Goal: Information Seeking & Learning: Learn about a topic

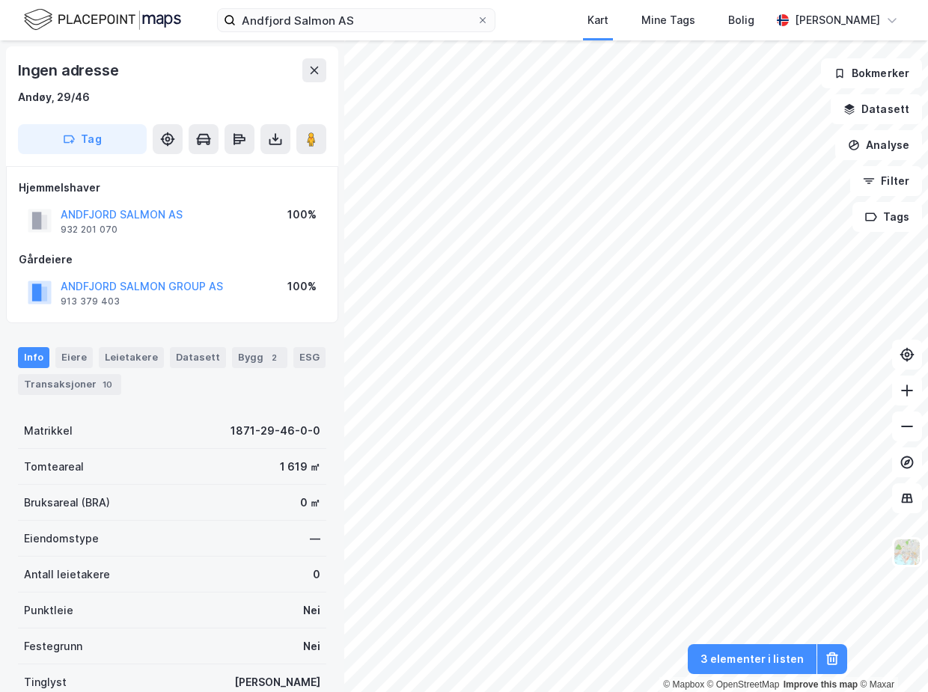
scroll to position [1, 0]
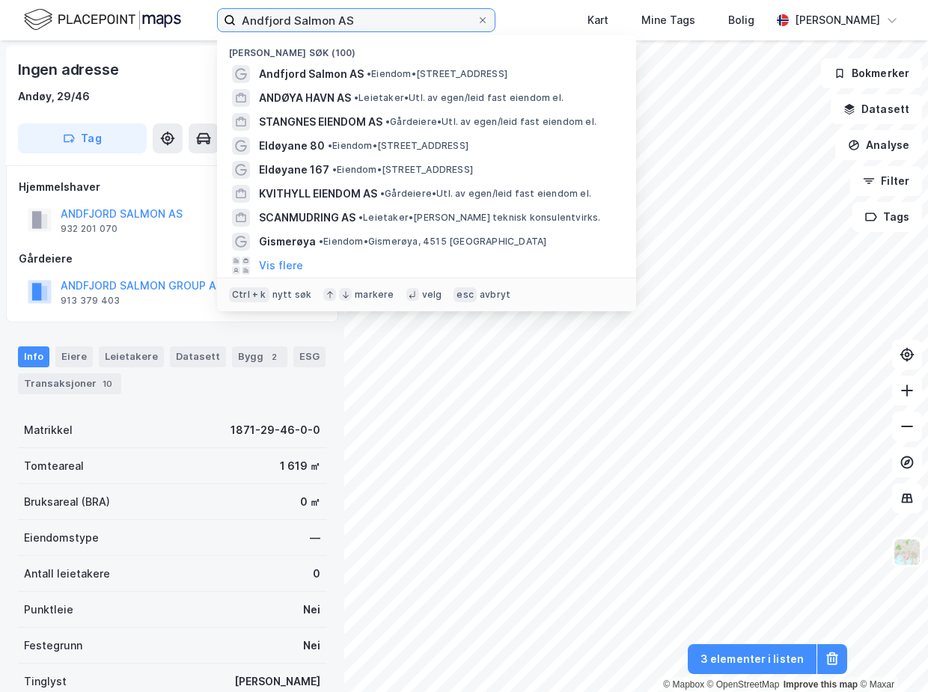
drag, startPoint x: 361, startPoint y: 22, endPoint x: 198, endPoint y: 16, distance: 163.3
click at [198, 16] on div "Andfjord Salmon AS Nylige søk (100) Andfjord Salmon AS • Eiendom • [STREET_ADDR…" at bounding box center [464, 20] width 928 height 40
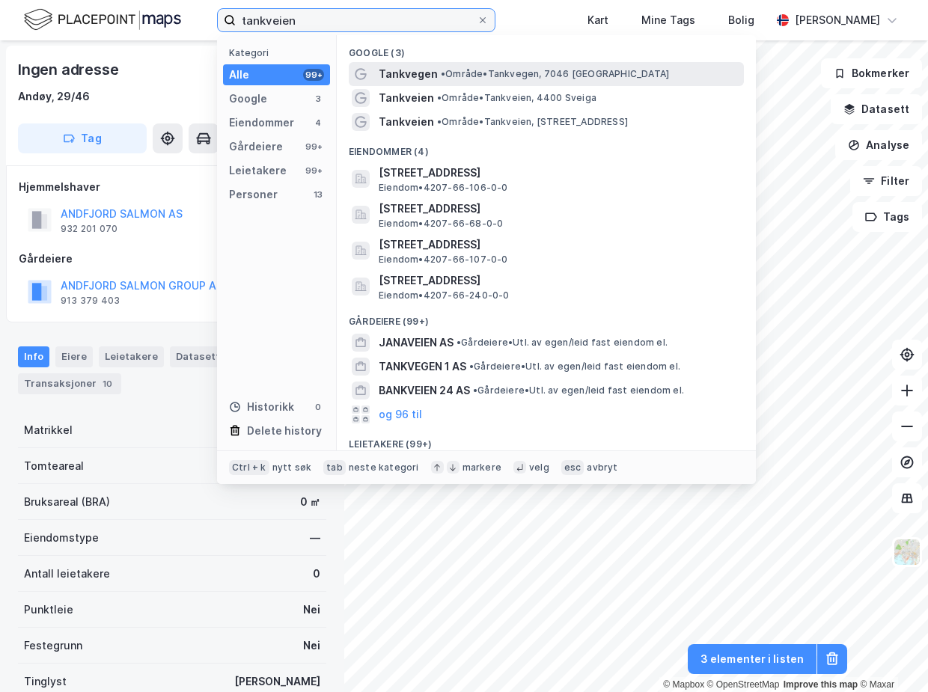
type input "tankveien"
click at [442, 76] on span "•" at bounding box center [443, 73] width 4 height 11
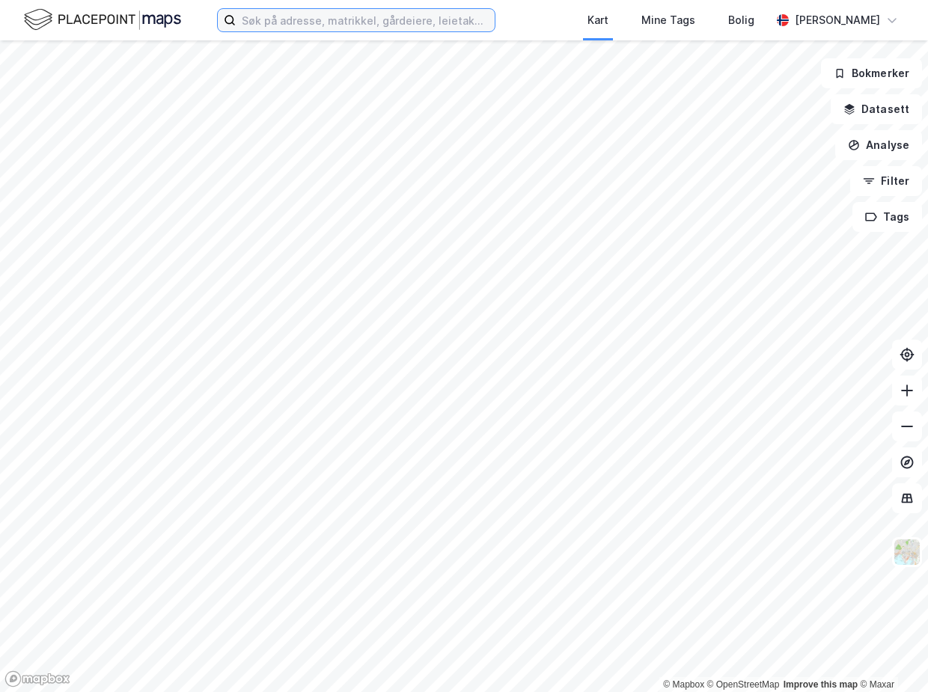
click at [293, 28] on input at bounding box center [365, 20] width 259 height 22
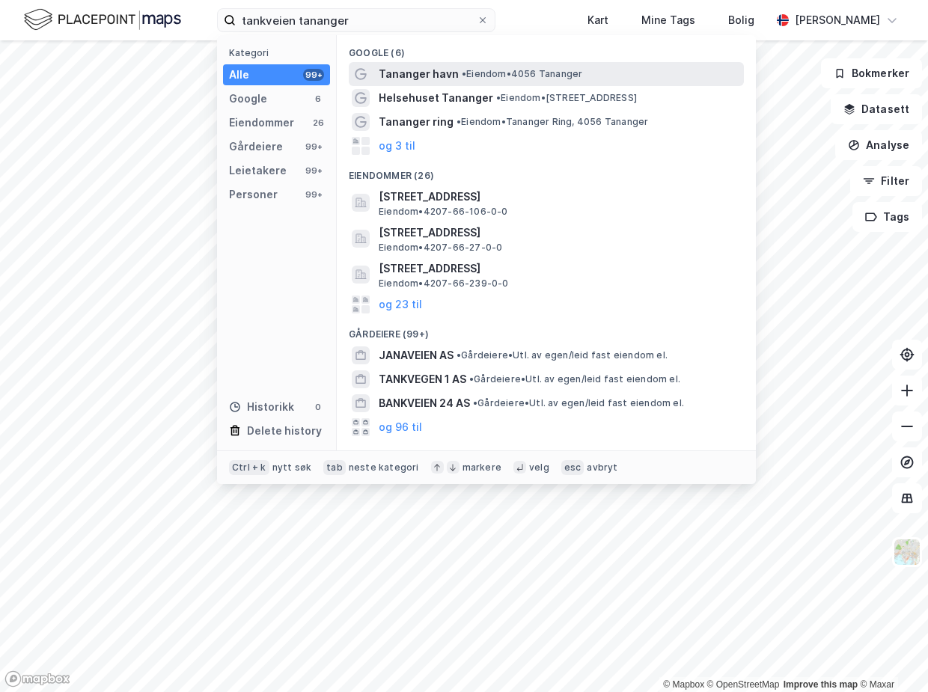
click at [426, 70] on span "Tananger havn" at bounding box center [419, 74] width 80 height 18
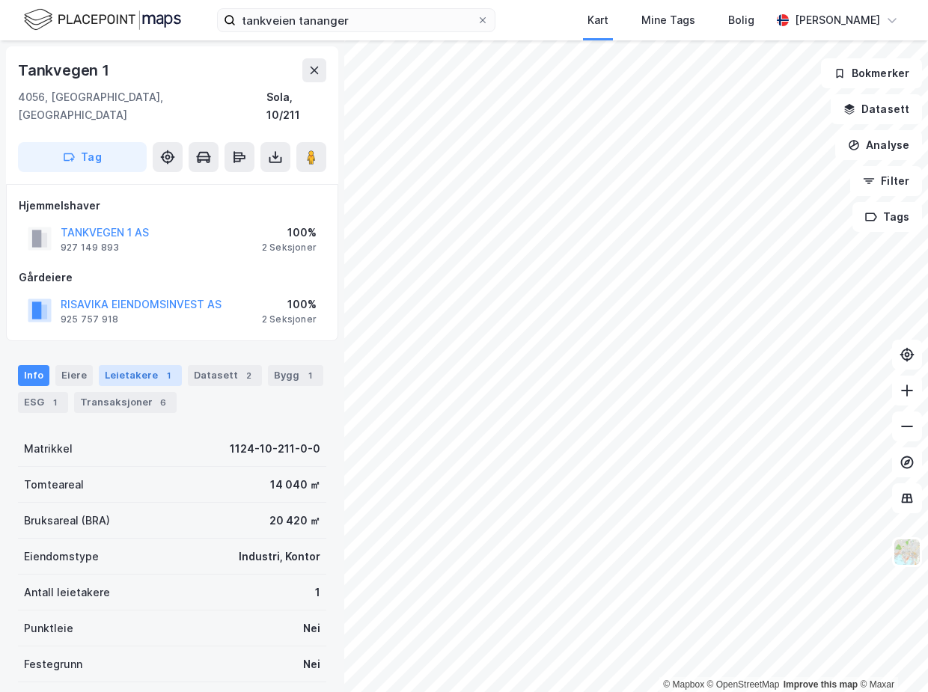
click at [142, 365] on div "Leietakere 1" at bounding box center [140, 375] width 83 height 21
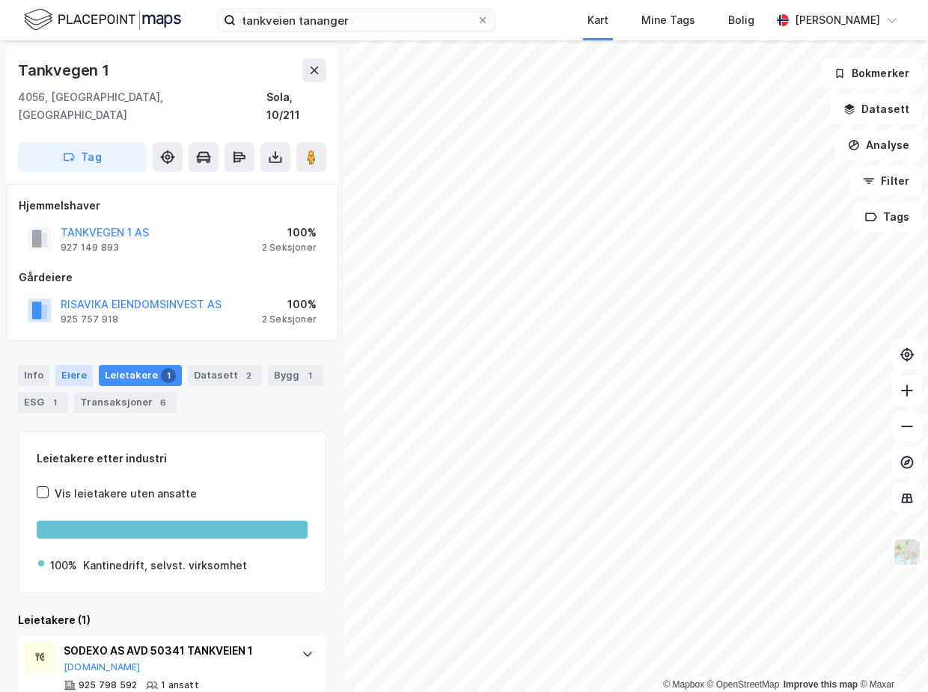
click at [60, 365] on div "Eiere" at bounding box center [73, 375] width 37 height 21
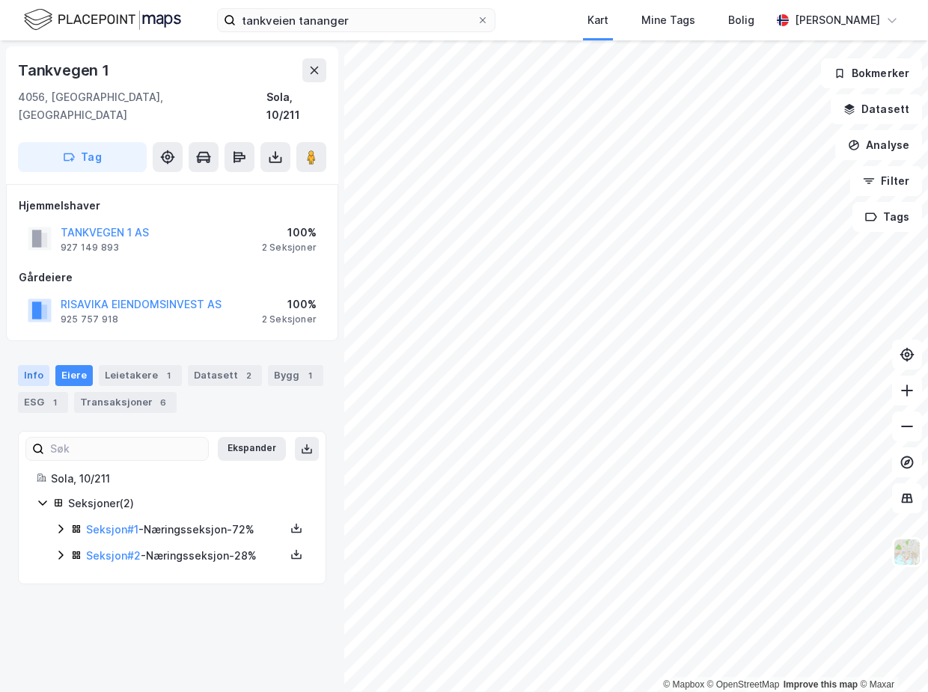
click at [28, 365] on div "Info" at bounding box center [33, 375] width 31 height 21
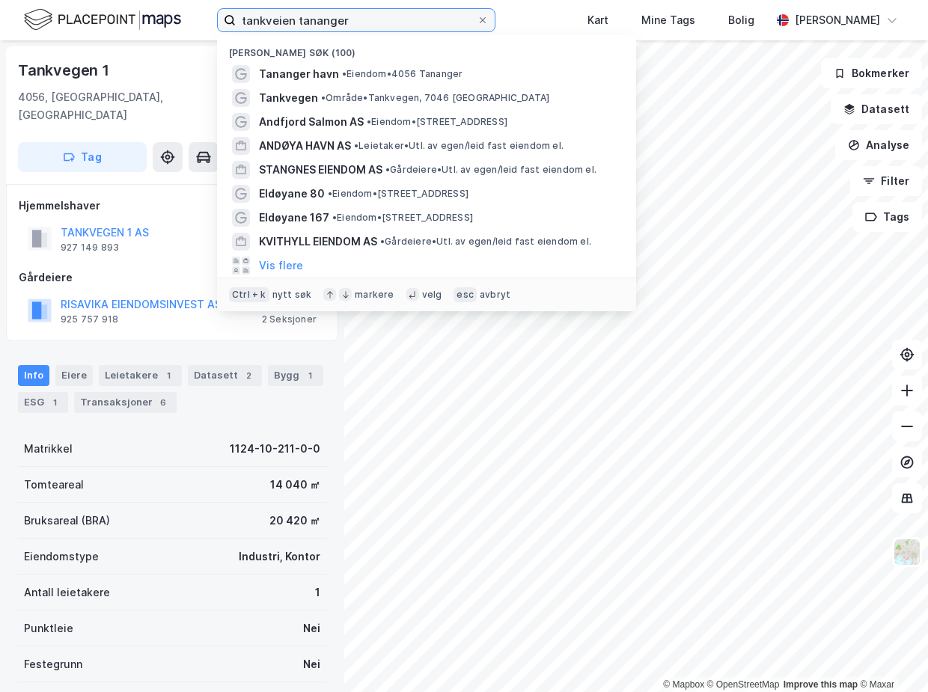
drag, startPoint x: 355, startPoint y: 19, endPoint x: 58, endPoint y: 16, distance: 297.1
click at [58, 16] on div "tankveien tananger Nylige søk (100) [GEOGRAPHIC_DATA] • Eiendom • 4056 Tananger…" at bounding box center [464, 20] width 928 height 40
paste input "Finnestadjordet 8"
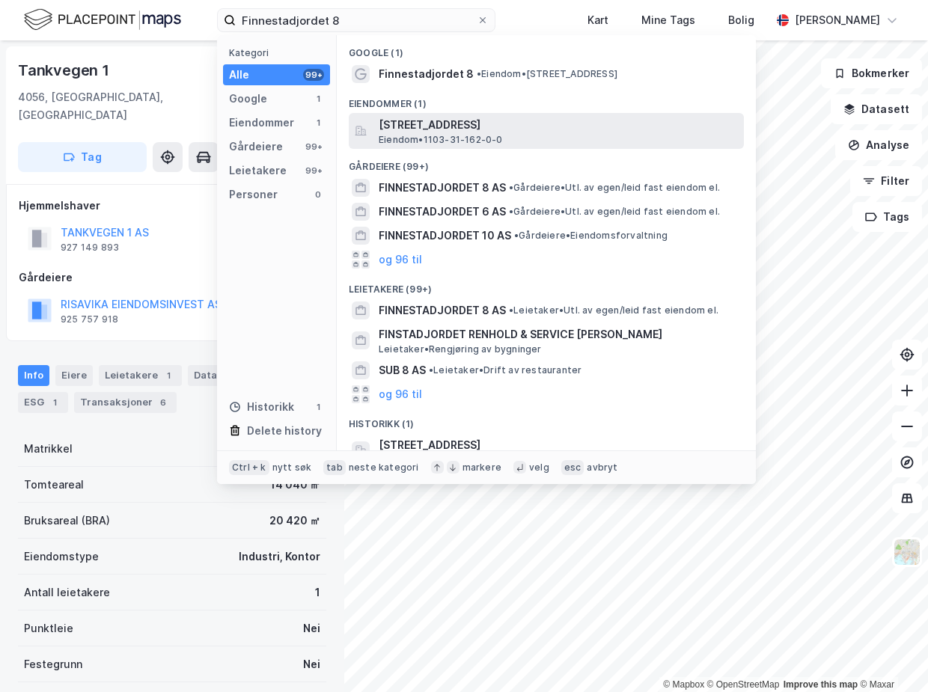
click at [483, 132] on span "[STREET_ADDRESS]" at bounding box center [558, 125] width 359 height 18
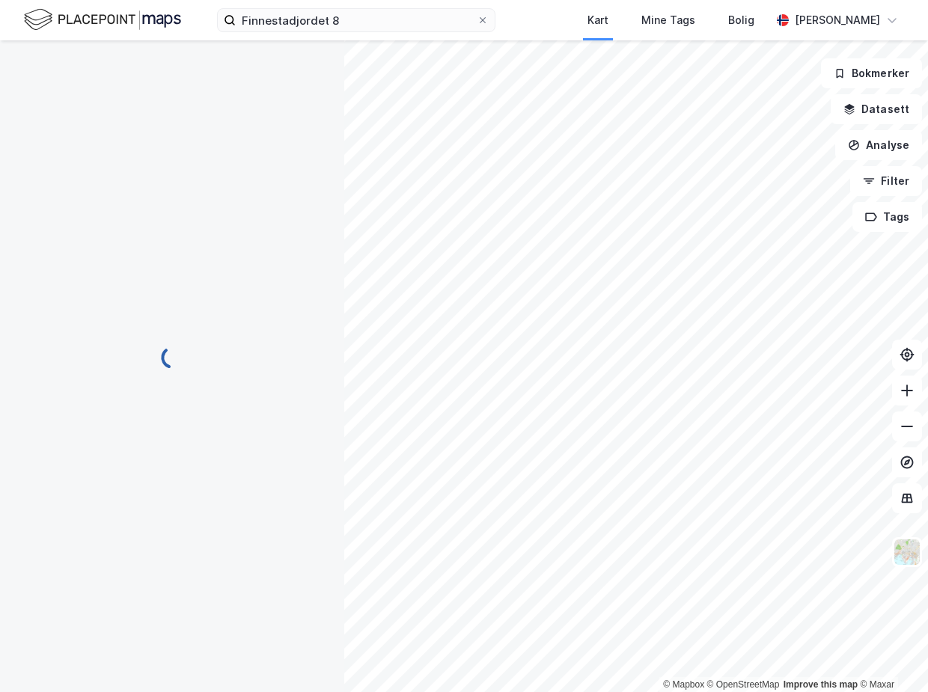
scroll to position [1, 0]
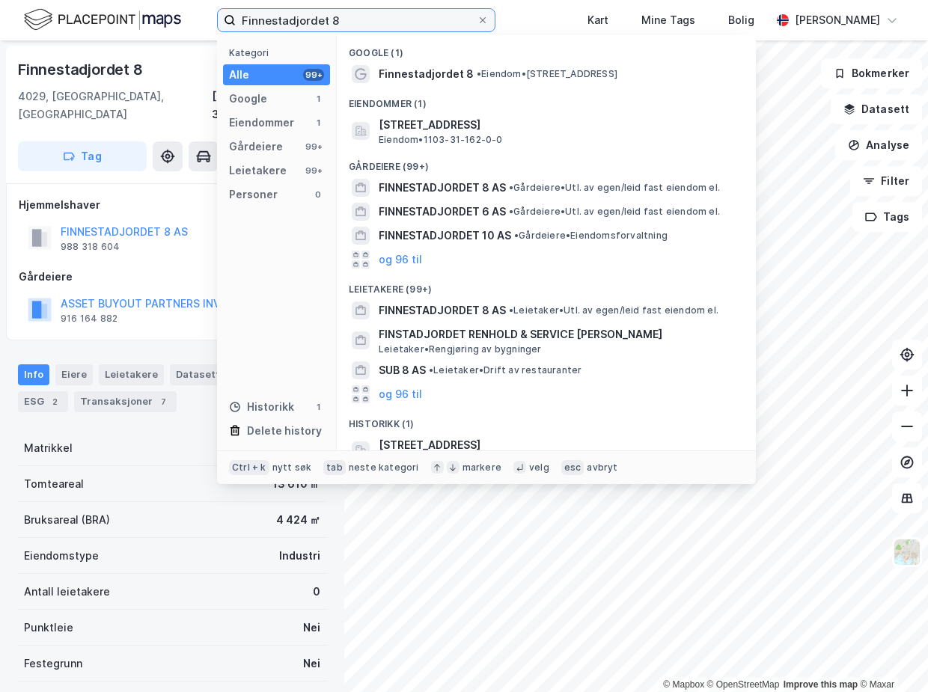
drag, startPoint x: 348, startPoint y: 20, endPoint x: 115, endPoint y: 25, distance: 232.8
click at [115, 24] on div "Finnestadjordet 8 Kategori Alle 99+ Google 1 Eiendommer 1 Gårdeiere 99+ Leietak…" at bounding box center [464, 20] width 928 height 40
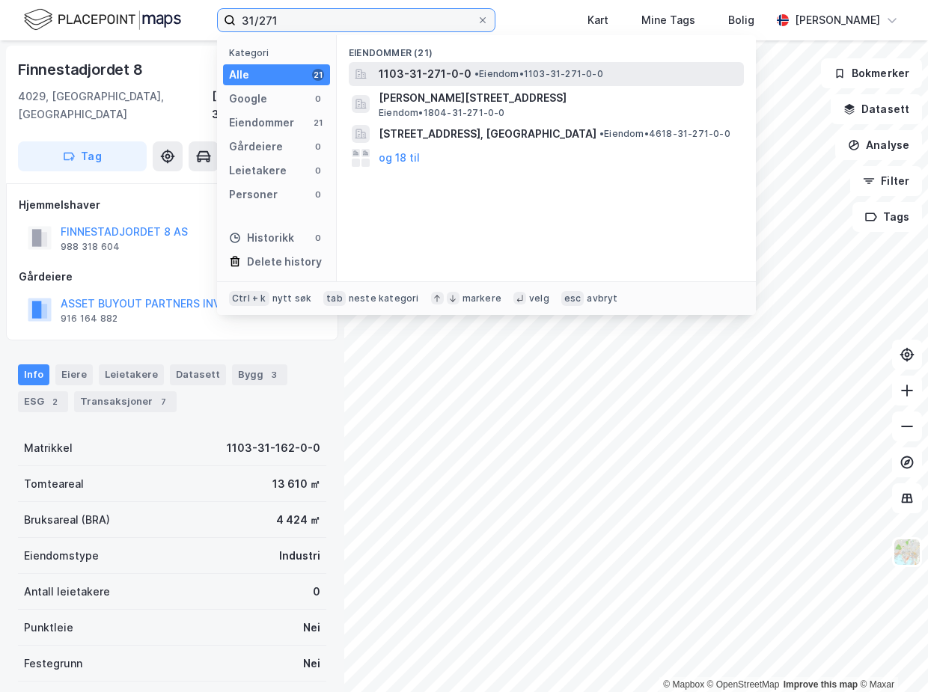
type input "31/271"
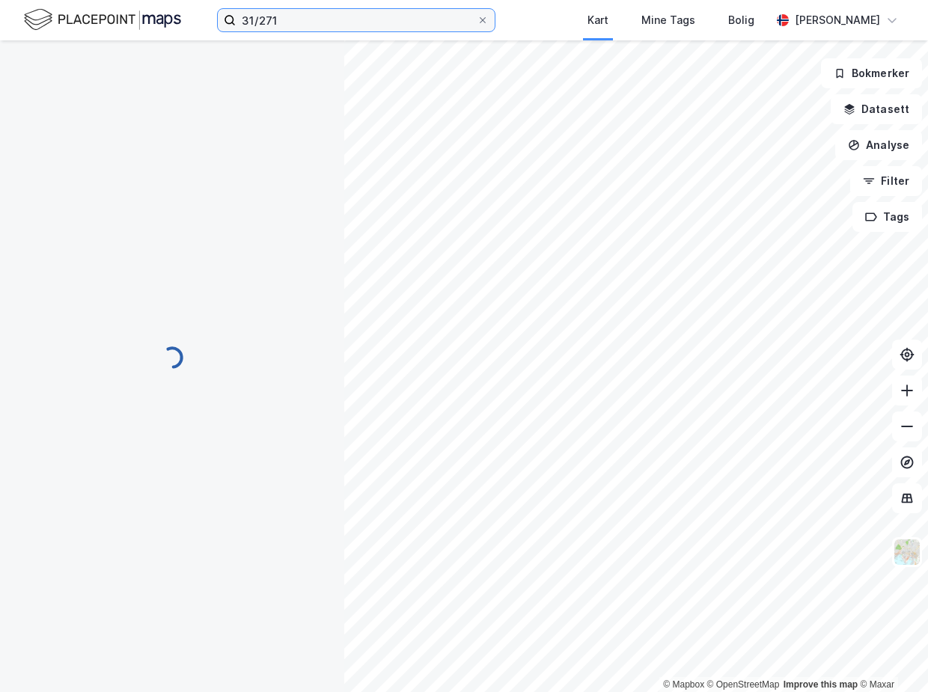
scroll to position [1, 0]
